Goal: Use online tool/utility: Utilize a website feature to perform a specific function

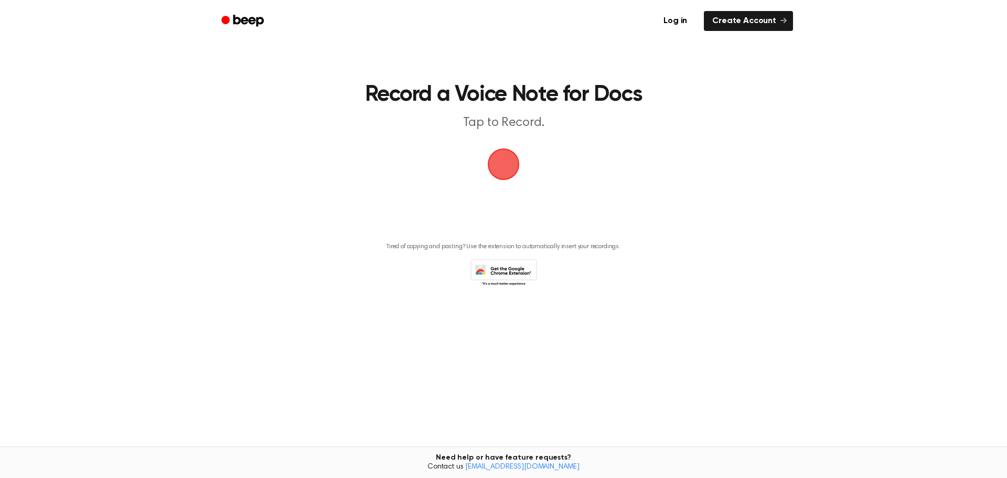
click at [507, 154] on span "button" at bounding box center [503, 163] width 29 height 29
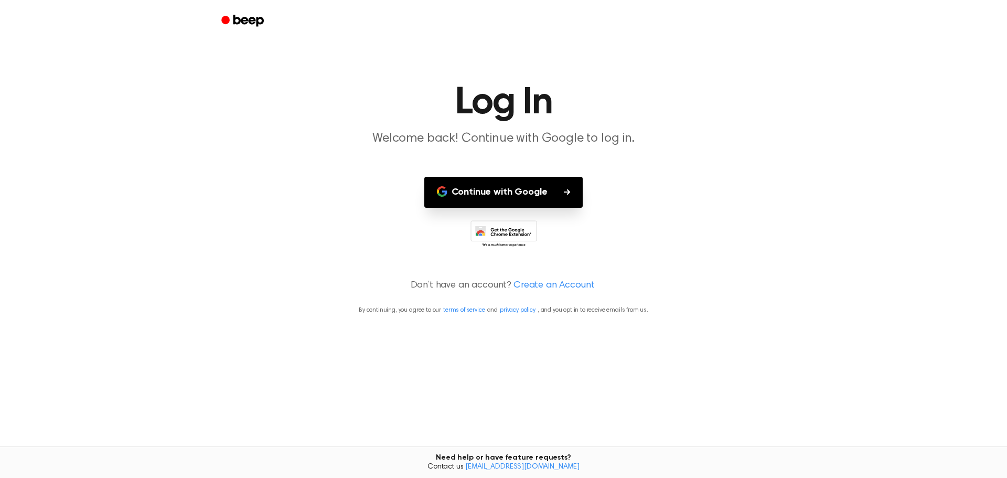
click at [512, 193] on button "Continue with Google" at bounding box center [503, 192] width 159 height 31
click at [493, 188] on button "Continue with Google" at bounding box center [503, 192] width 159 height 31
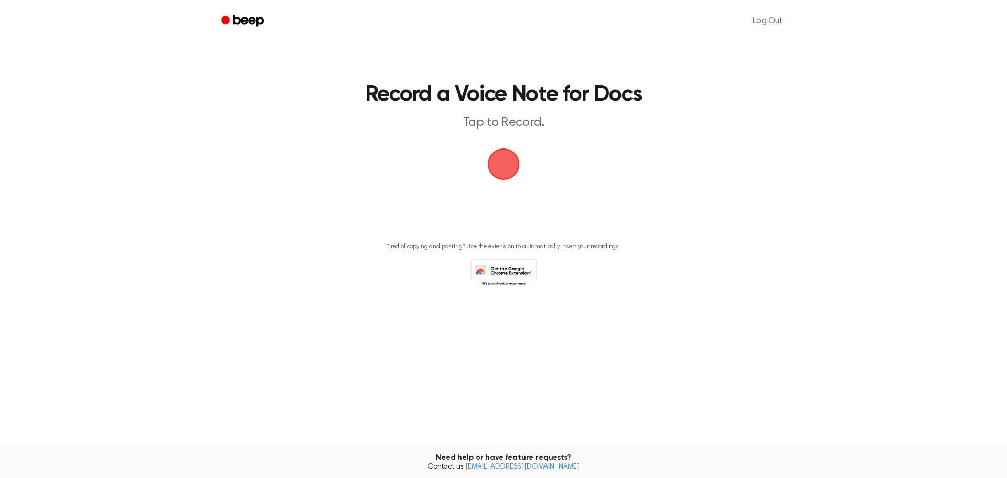
click at [508, 171] on span "button" at bounding box center [503, 163] width 29 height 29
click at [506, 165] on span "button" at bounding box center [503, 163] width 29 height 29
